Goal: Transaction & Acquisition: Purchase product/service

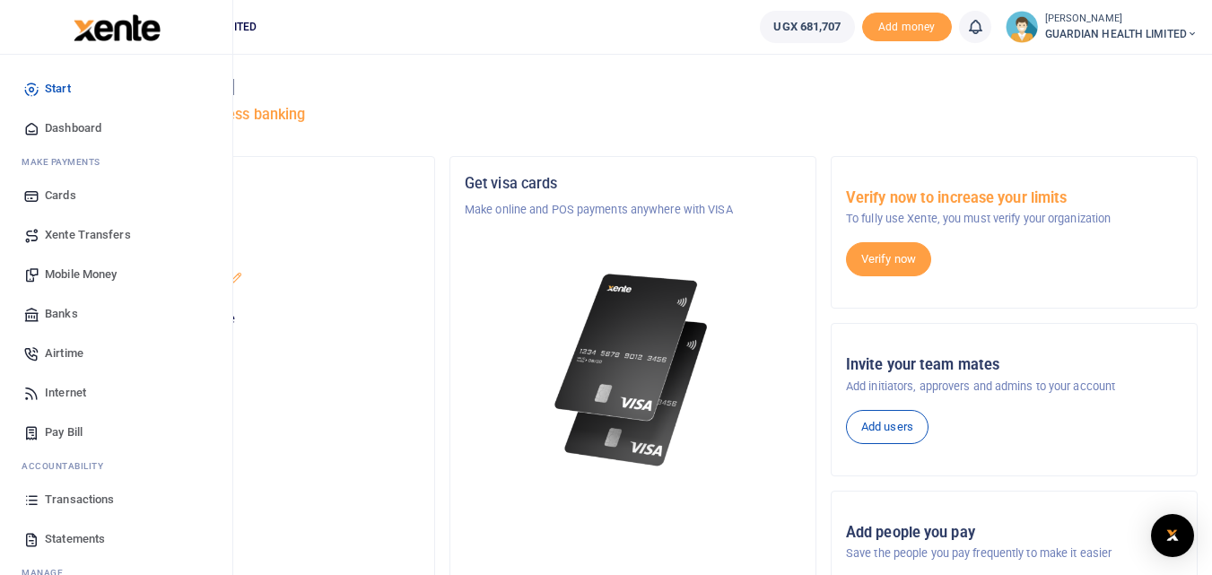
click at [78, 272] on span "Mobile Money" at bounding box center [81, 274] width 72 height 18
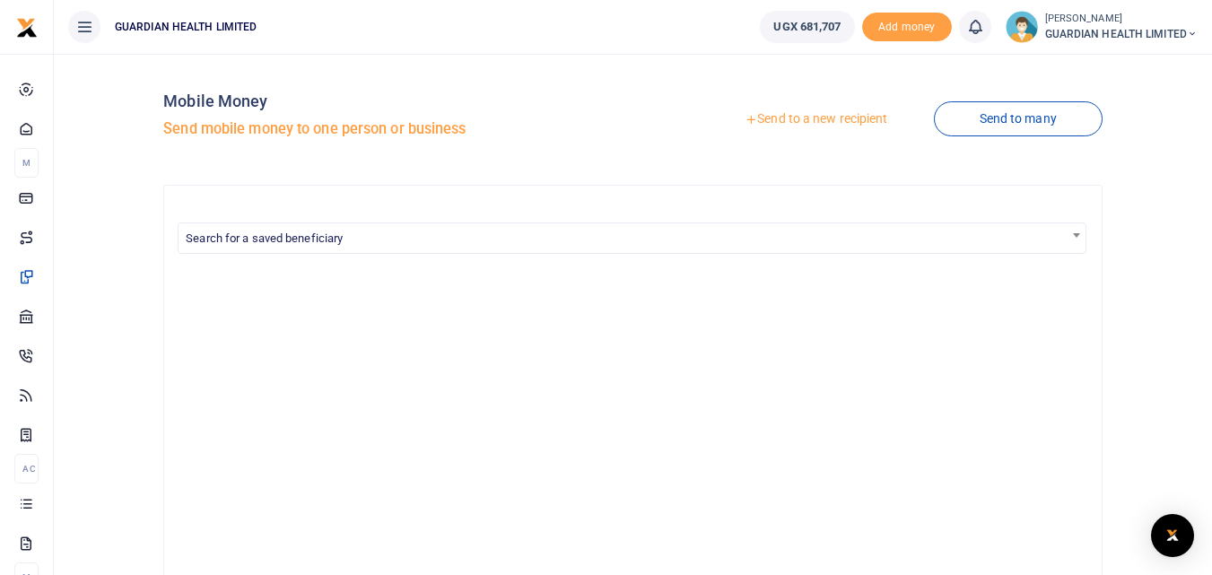
click at [812, 118] on link "Send to a new recipient" at bounding box center [816, 119] width 234 height 32
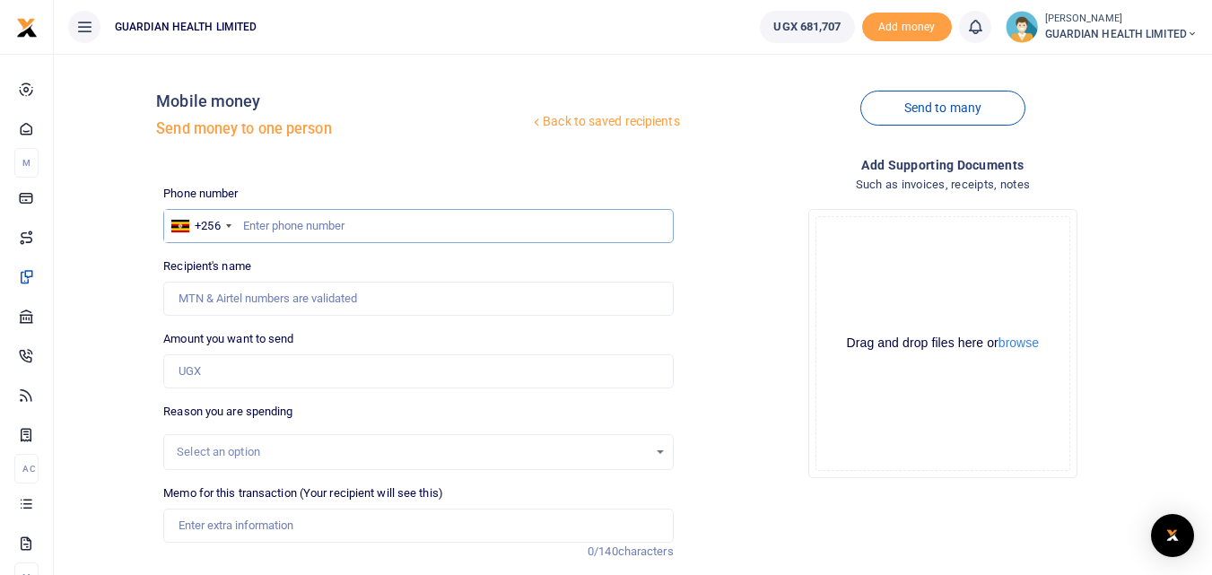
paste input "0780527020"
click at [248, 228] on input "0780527020" at bounding box center [417, 226] width 509 height 34
type input "780527020"
type input "[PERSON_NAME]"
type input "780527020"
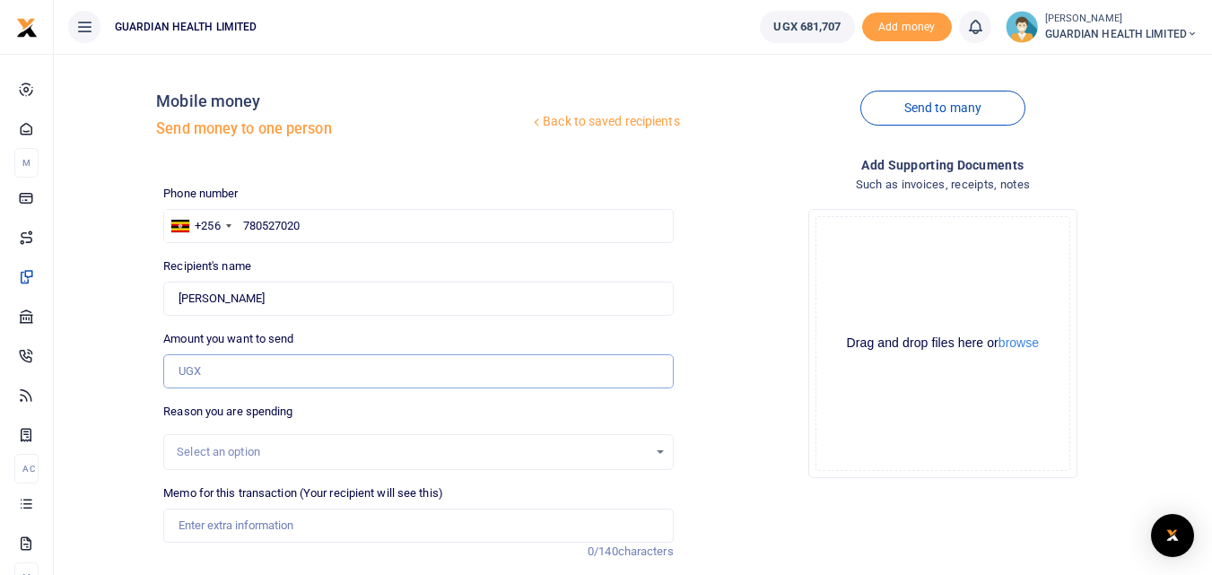
click at [204, 365] on input "Amount you want to send" at bounding box center [417, 371] width 509 height 34
type input "52,000"
click at [288, 441] on div "Select an option" at bounding box center [417, 452] width 509 height 36
click at [269, 454] on div "Select an option" at bounding box center [412, 452] width 470 height 18
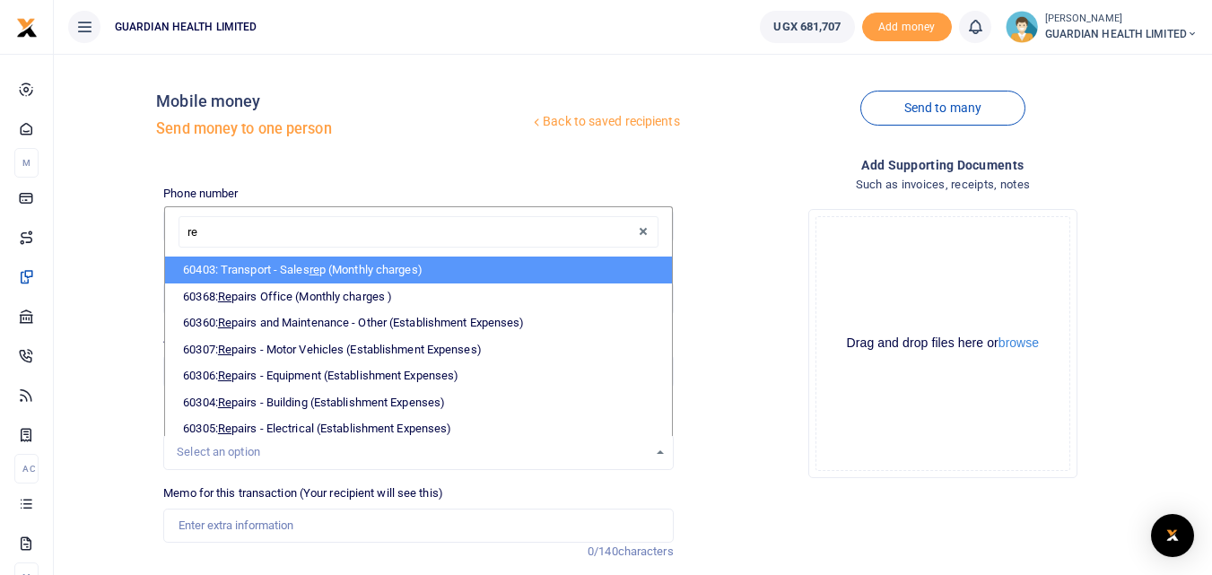
type input "rep"
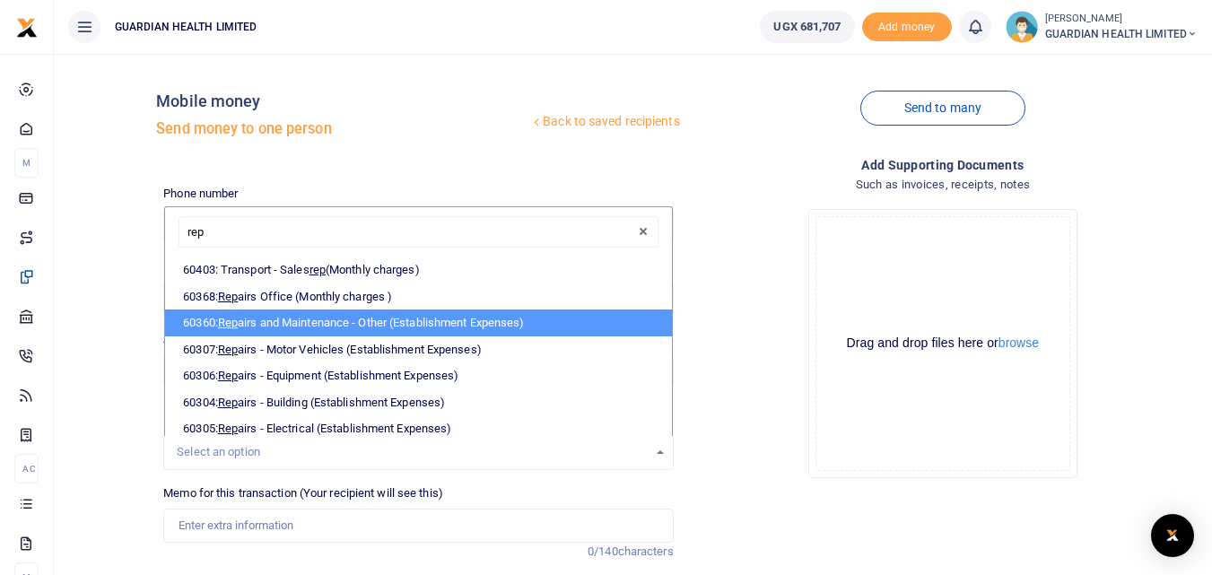
click at [402, 315] on li "60360: Rep airs and Maintenance - Other (Establishment Expenses)" at bounding box center [418, 322] width 506 height 27
select select "5386"
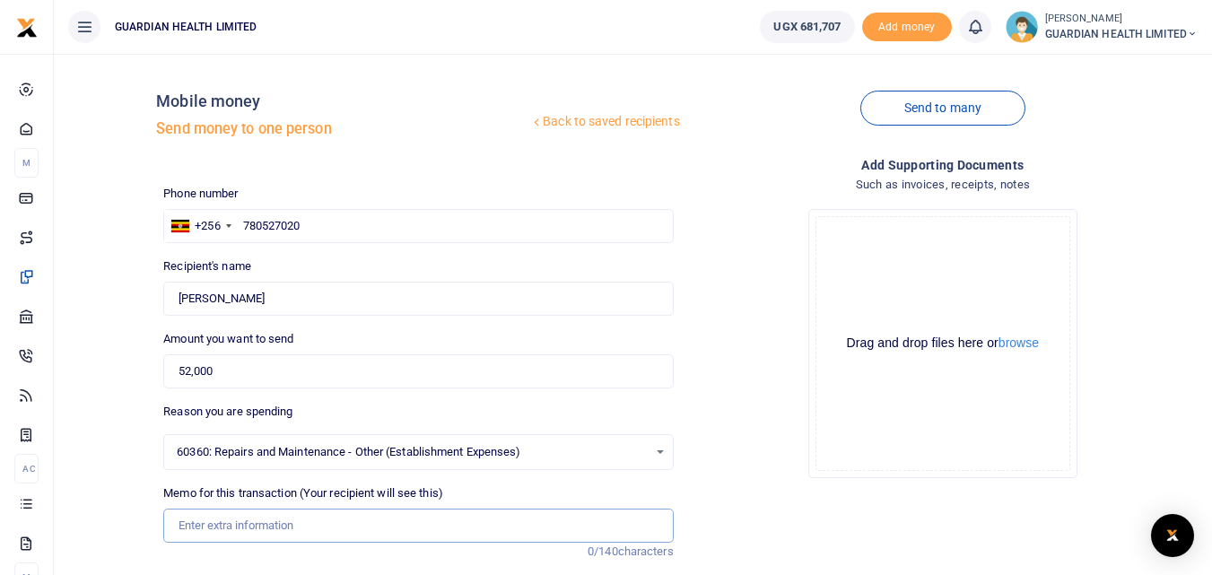
click at [283, 518] on input "Memo for this transaction (Your recipient will see this)" at bounding box center [417, 526] width 509 height 34
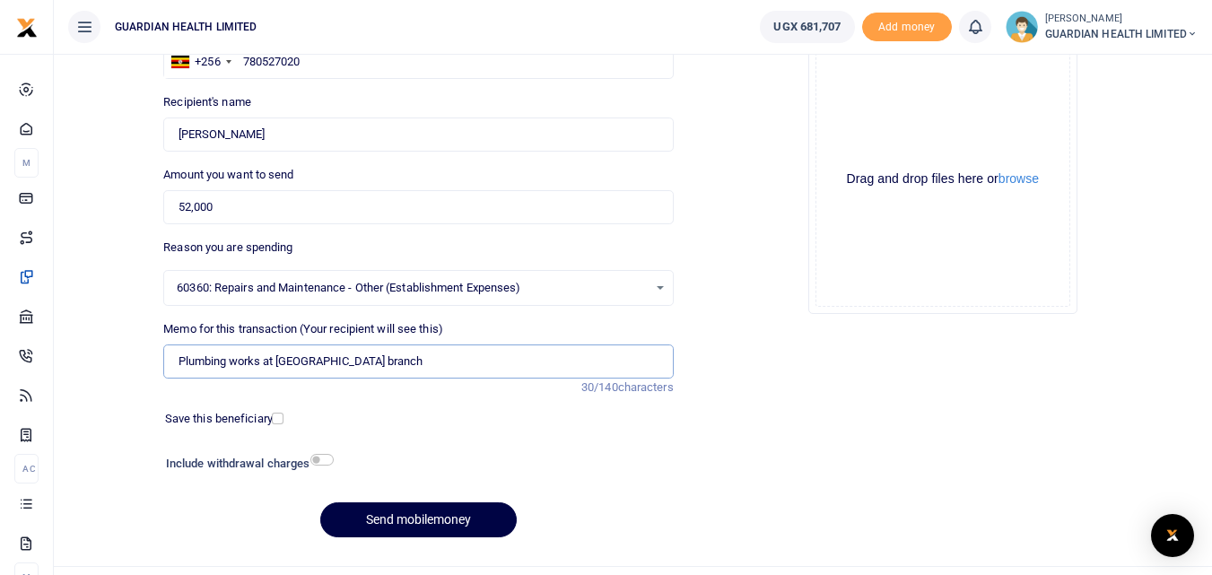
scroll to position [202, 0]
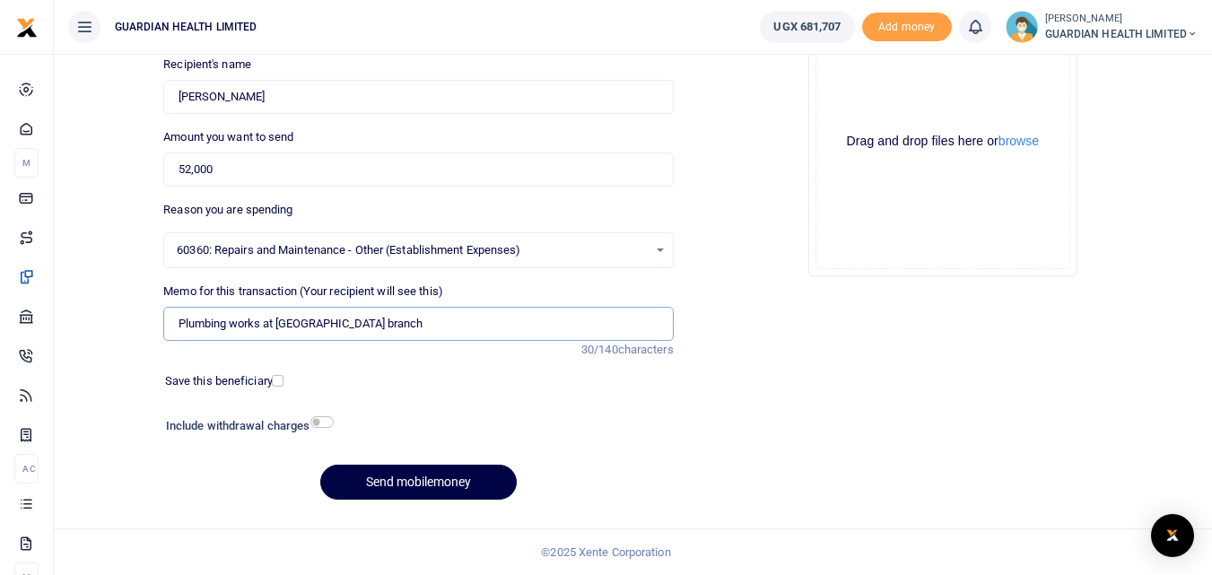
type input "Plumbing works at [GEOGRAPHIC_DATA] branch"
click at [271, 381] on label "Save this beneficiary" at bounding box center [219, 381] width 108 height 18
click at [277, 385] on input "checkbox" at bounding box center [278, 381] width 12 height 12
checkbox input "true"
click at [324, 427] on input "checkbox" at bounding box center [321, 422] width 23 height 12
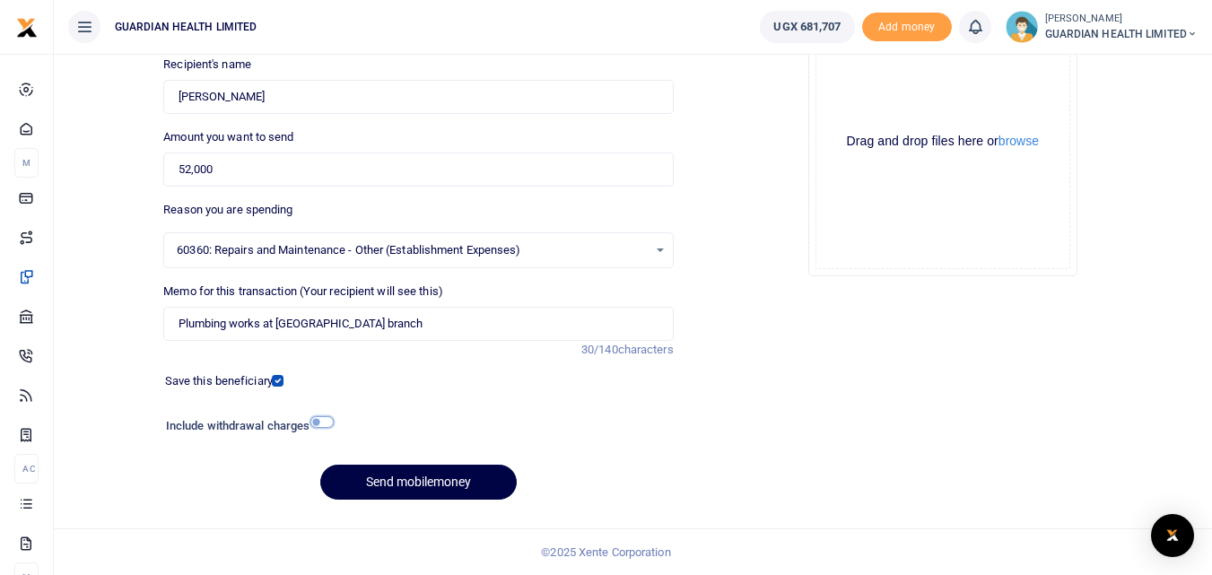
checkbox input "true"
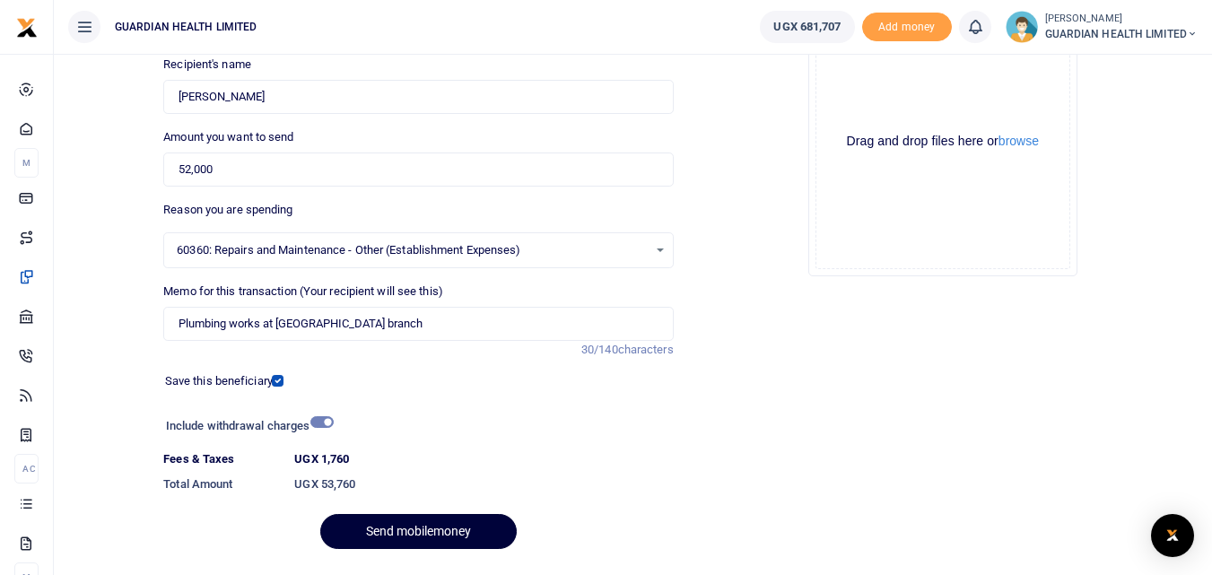
click at [417, 543] on button "Send mobilemoney" at bounding box center [418, 531] width 196 height 35
